Goal: Navigation & Orientation: Go to known website

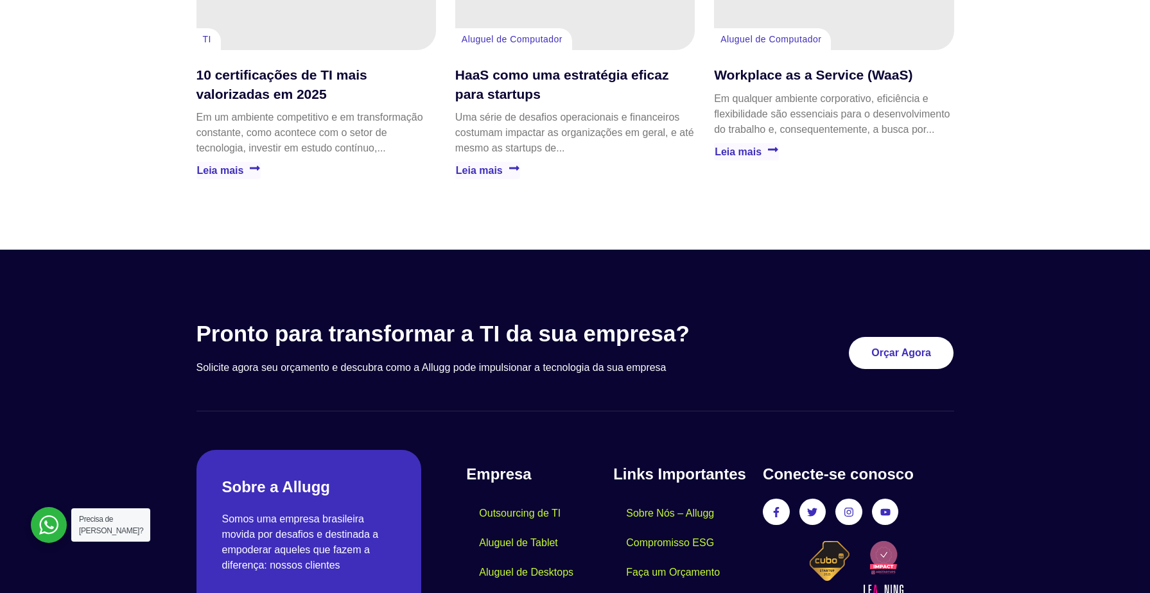
scroll to position [3693, 0]
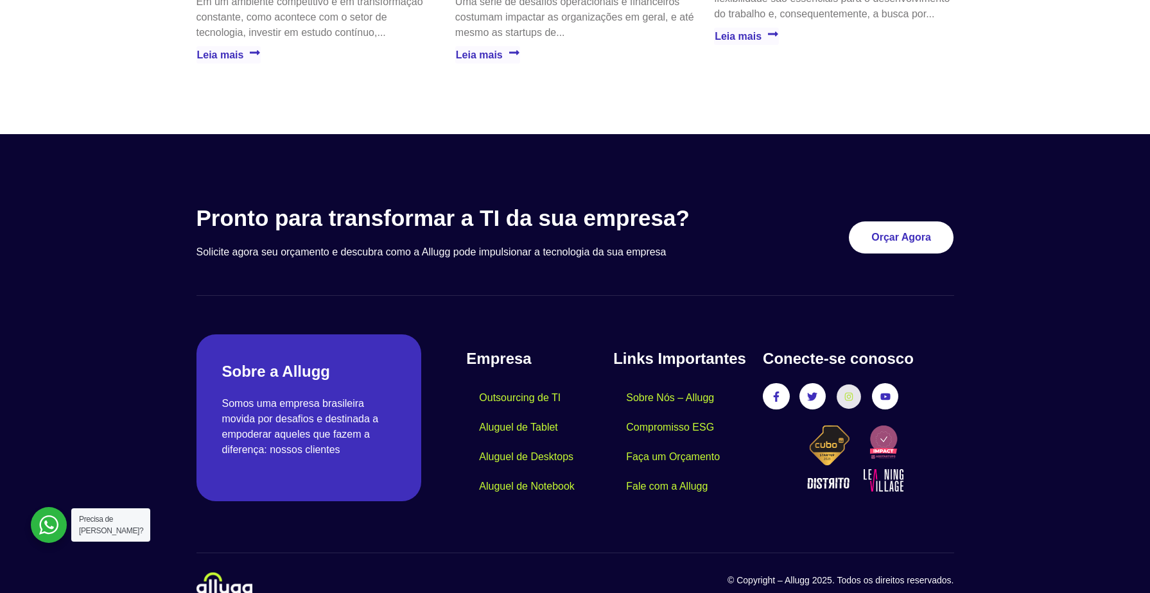
click at [850, 385] on link "Instagram" at bounding box center [849, 397] width 24 height 24
click at [850, 392] on icon at bounding box center [848, 396] width 9 height 9
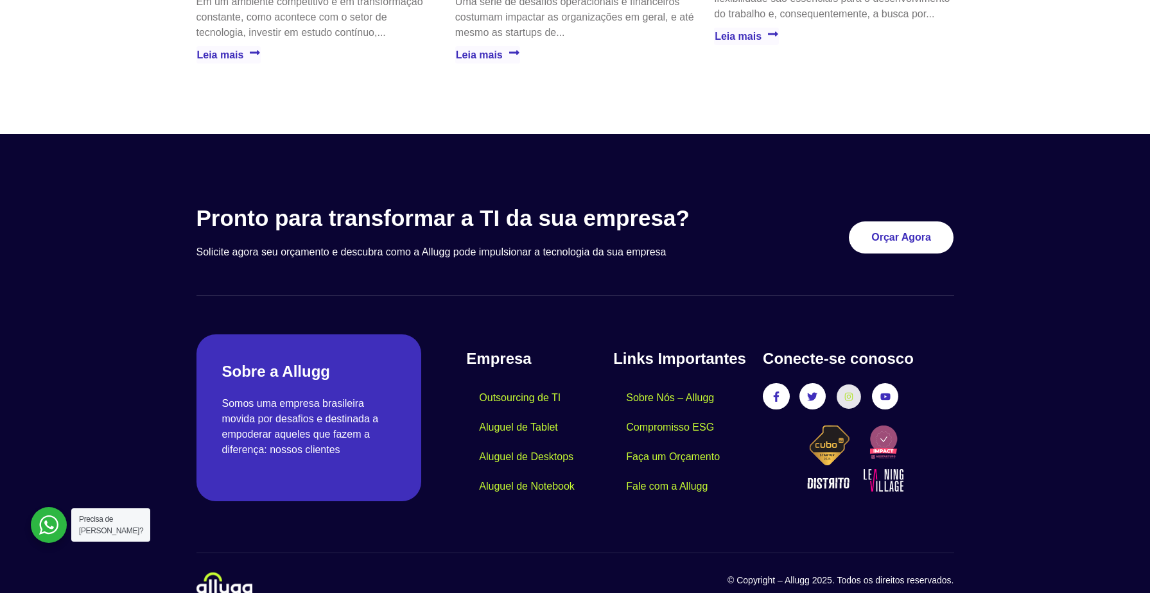
click at [849, 392] on icon at bounding box center [848, 396] width 9 height 9
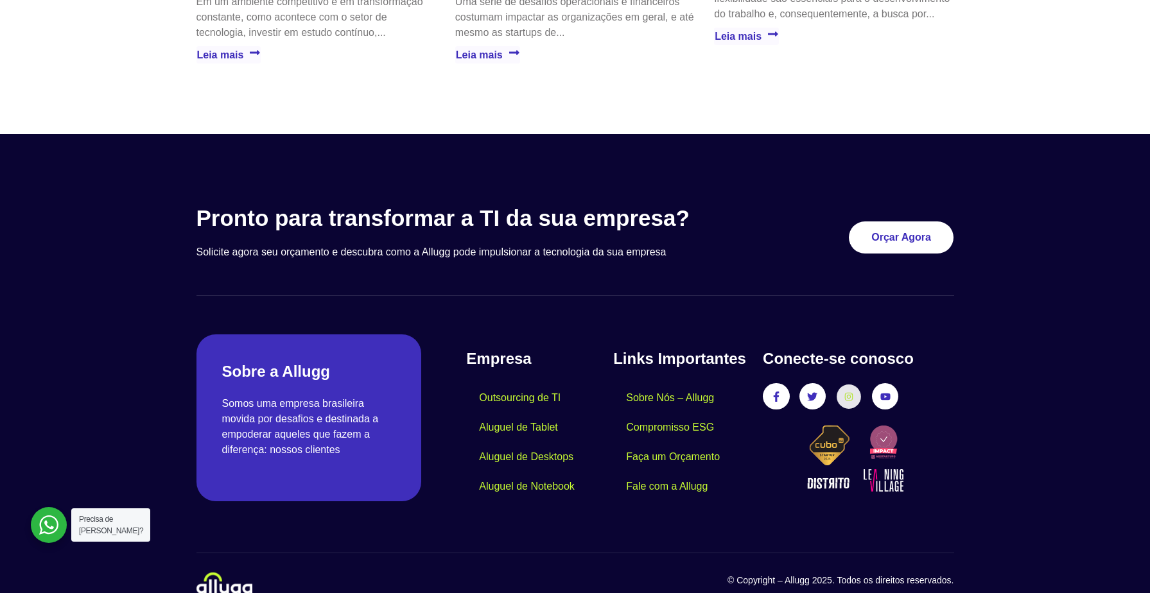
click at [849, 392] on icon at bounding box center [848, 396] width 9 height 9
click at [847, 385] on link "Instagram" at bounding box center [849, 397] width 24 height 24
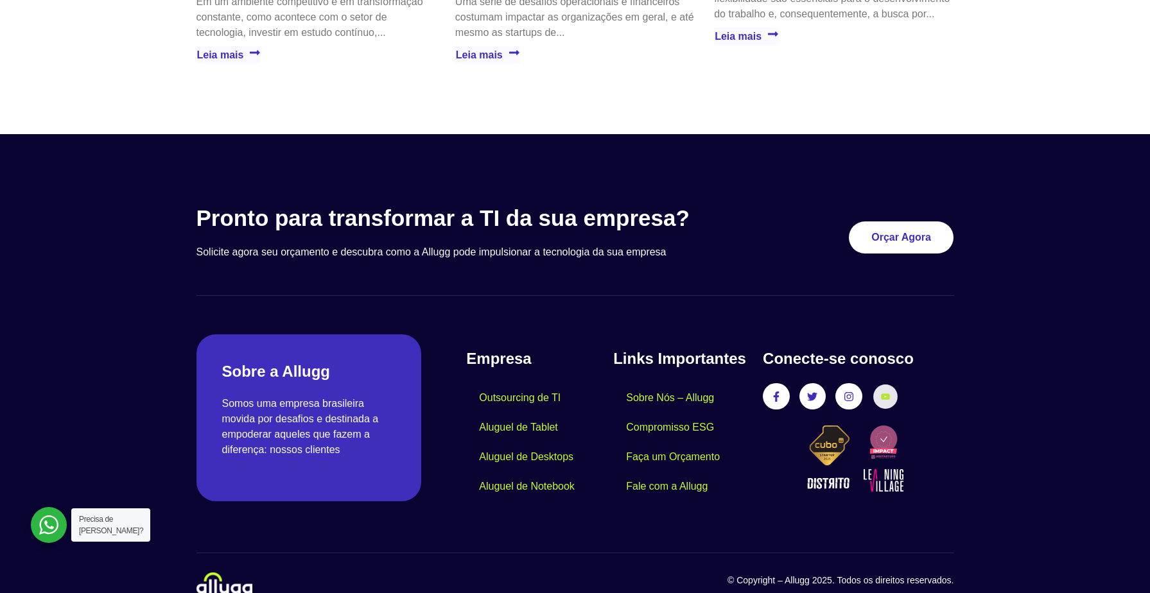
click at [887, 385] on link "Youtube" at bounding box center [885, 397] width 24 height 24
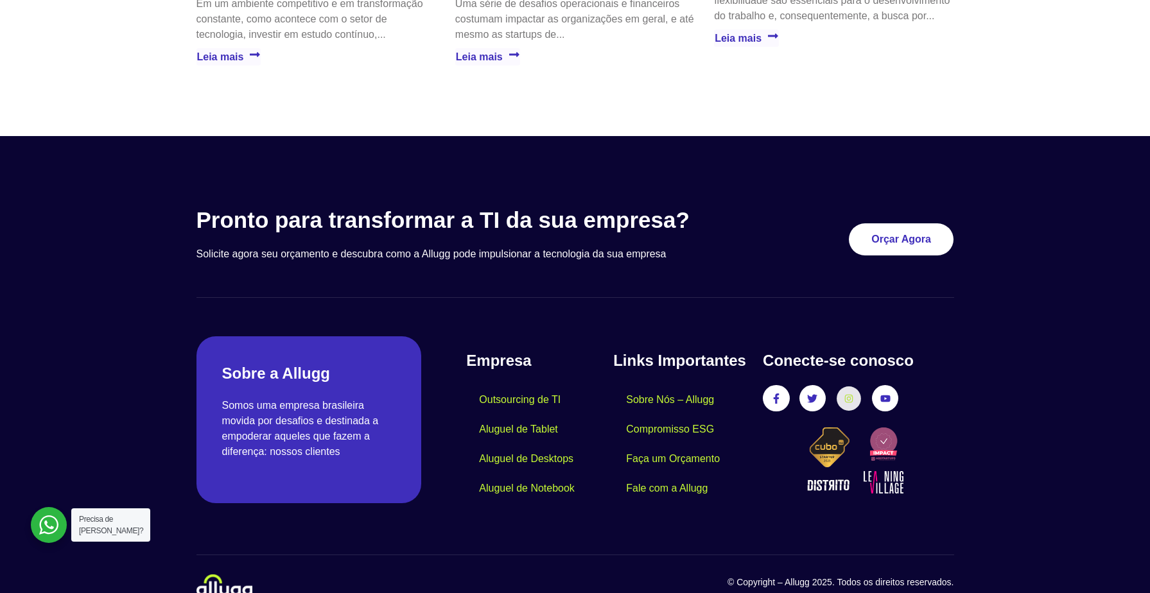
click at [850, 394] on icon at bounding box center [849, 398] width 8 height 8
click at [837, 389] on div "Conecte-se conosco Facebook-f Twitter Instagram Youtube" at bounding box center [858, 426] width 191 height 154
click at [856, 387] on link "Instagram" at bounding box center [849, 399] width 24 height 24
click at [854, 387] on link "Instagram" at bounding box center [849, 399] width 24 height 24
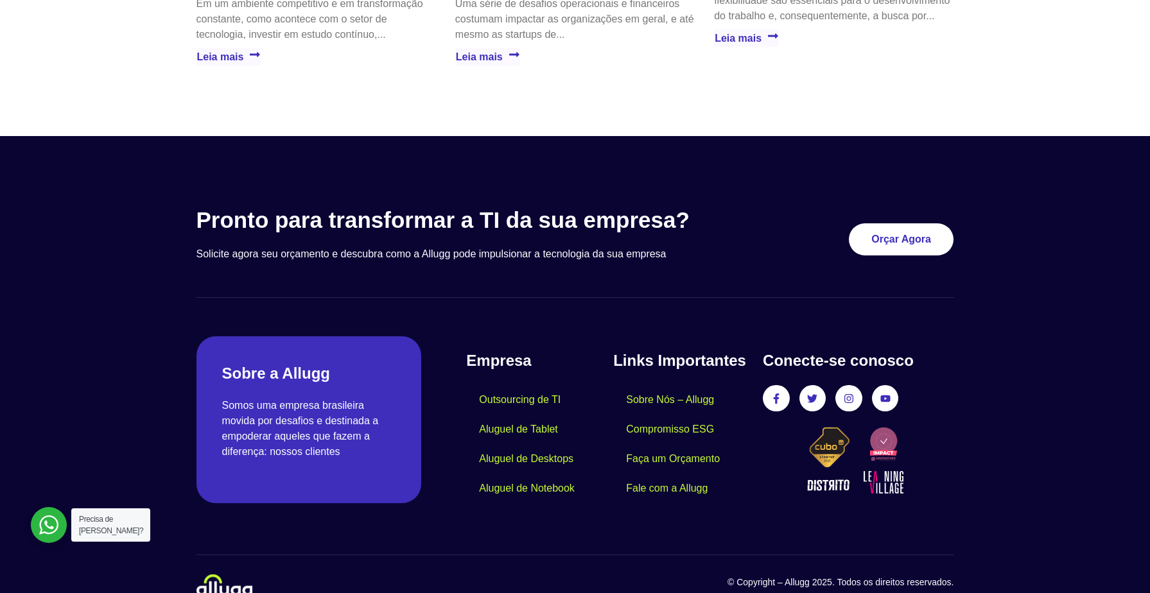
click at [835, 385] on div "Facebook-f Twitter Instagram Youtube" at bounding box center [858, 398] width 191 height 27
click at [855, 387] on link "Instagram" at bounding box center [849, 399] width 24 height 24
click at [887, 394] on icon at bounding box center [884, 398] width 9 height 9
